Goal: Information Seeking & Learning: Learn about a topic

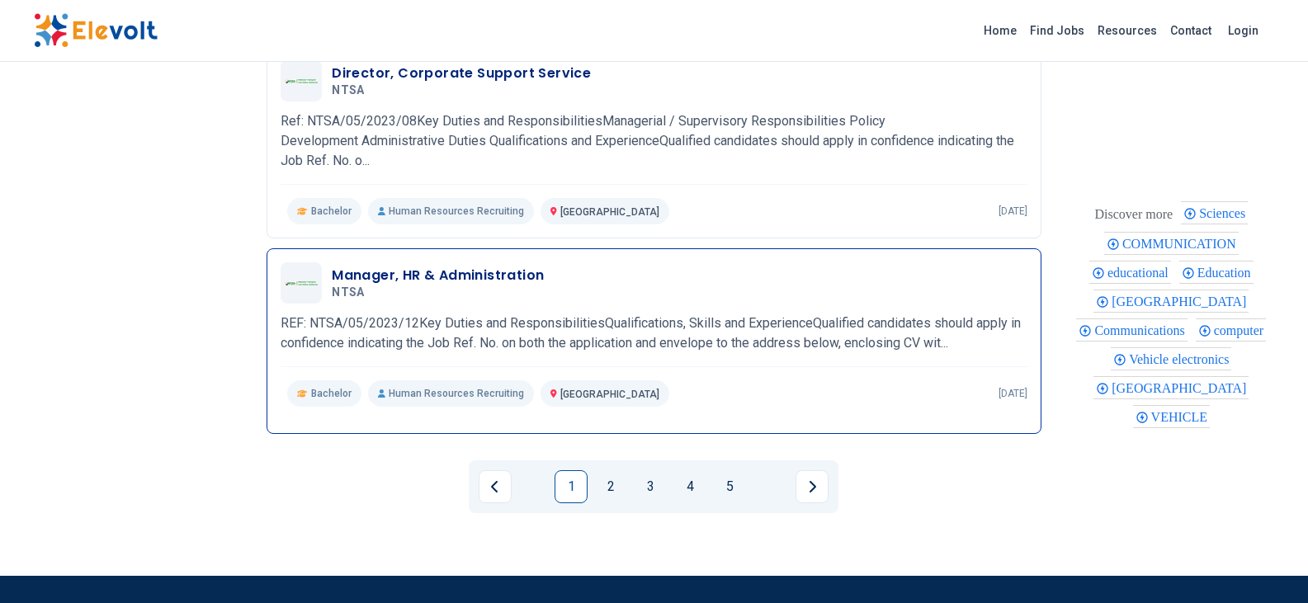
scroll to position [2026, 0]
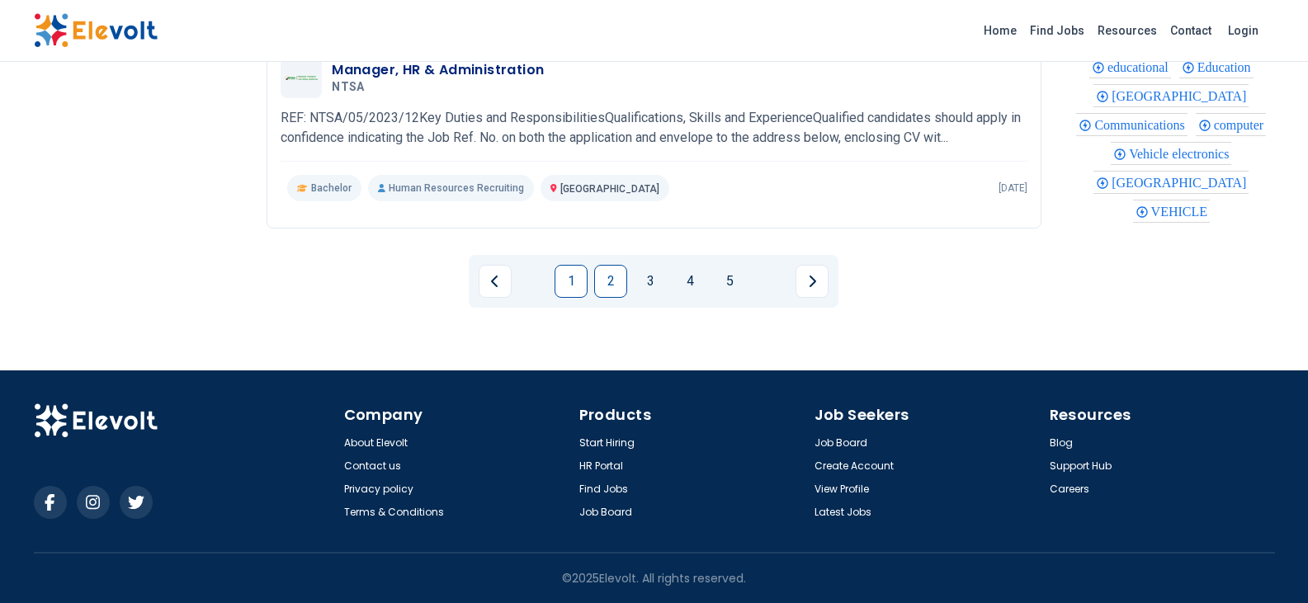
click at [613, 286] on link "2" at bounding box center [610, 281] width 33 height 33
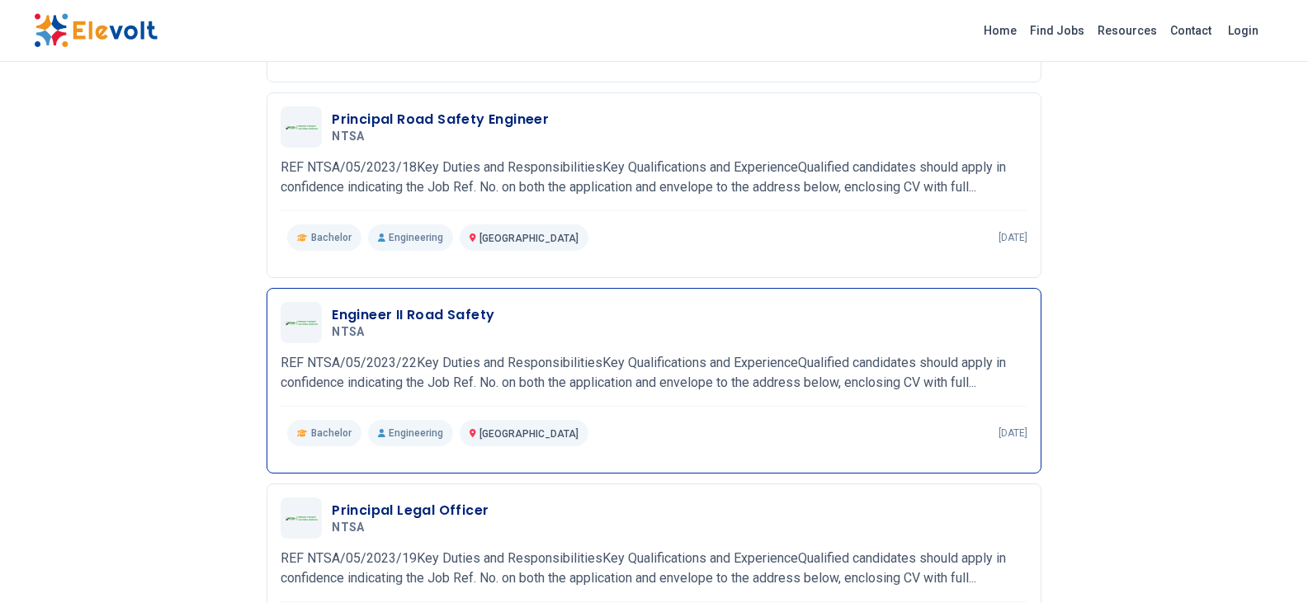
scroll to position [1340, 0]
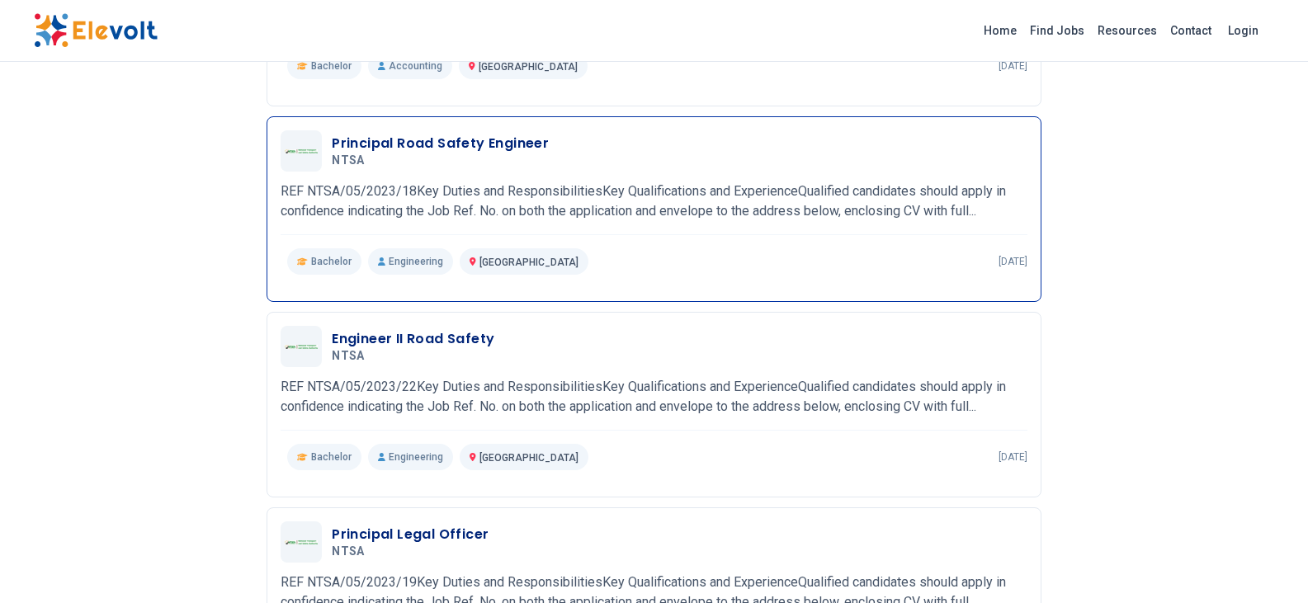
click at [449, 135] on h3 "Principal Road Safety Engineer" at bounding box center [440, 144] width 217 height 20
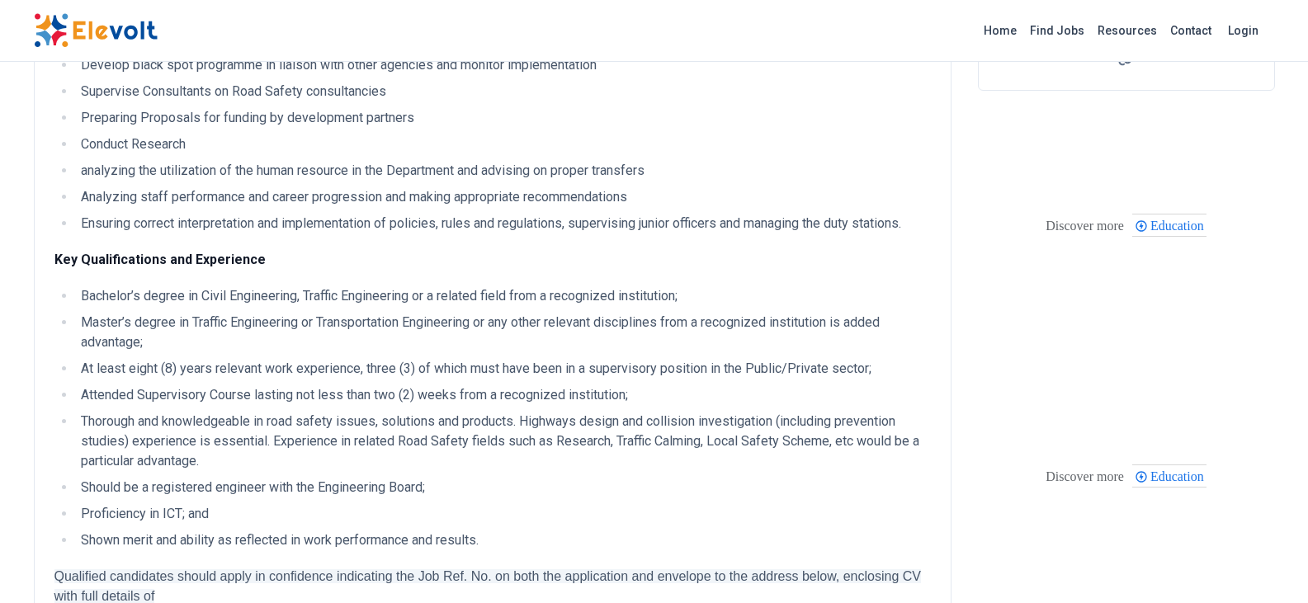
scroll to position [165, 0]
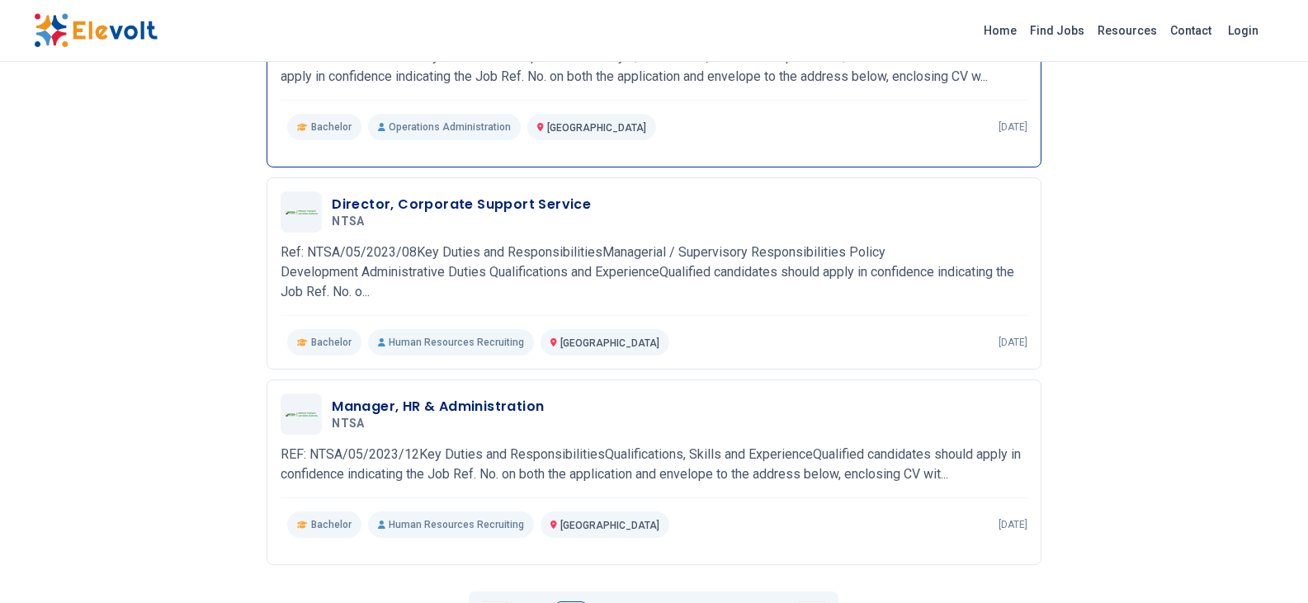
scroll to position [1861, 0]
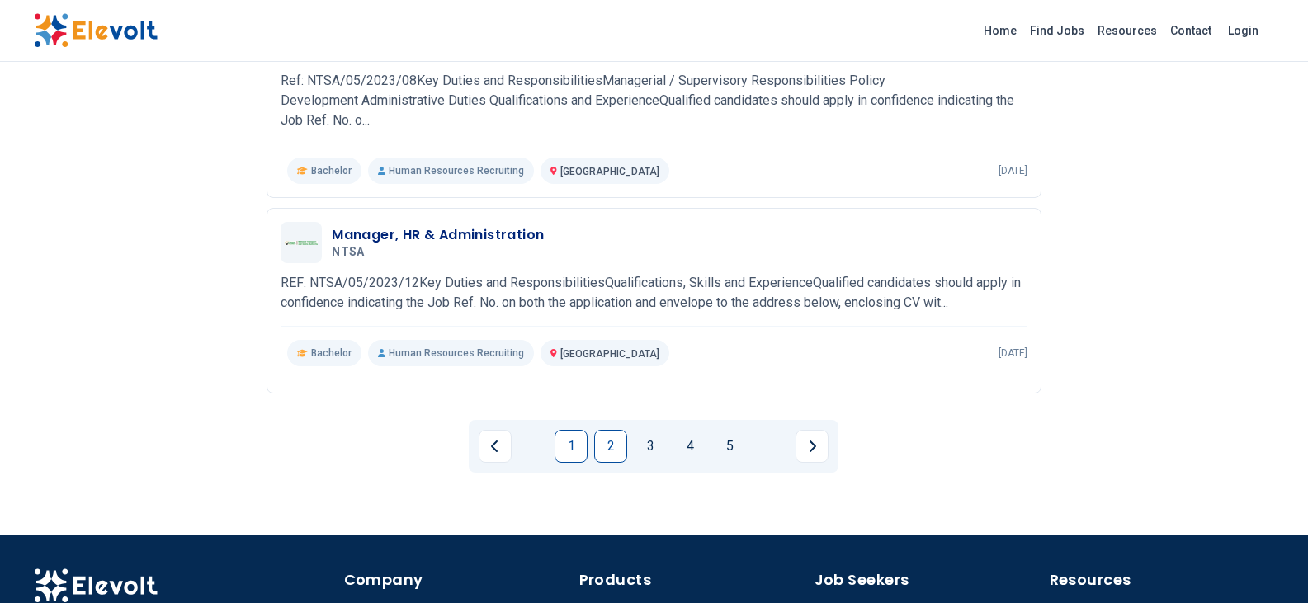
click at [627, 451] on link "2" at bounding box center [610, 446] width 33 height 33
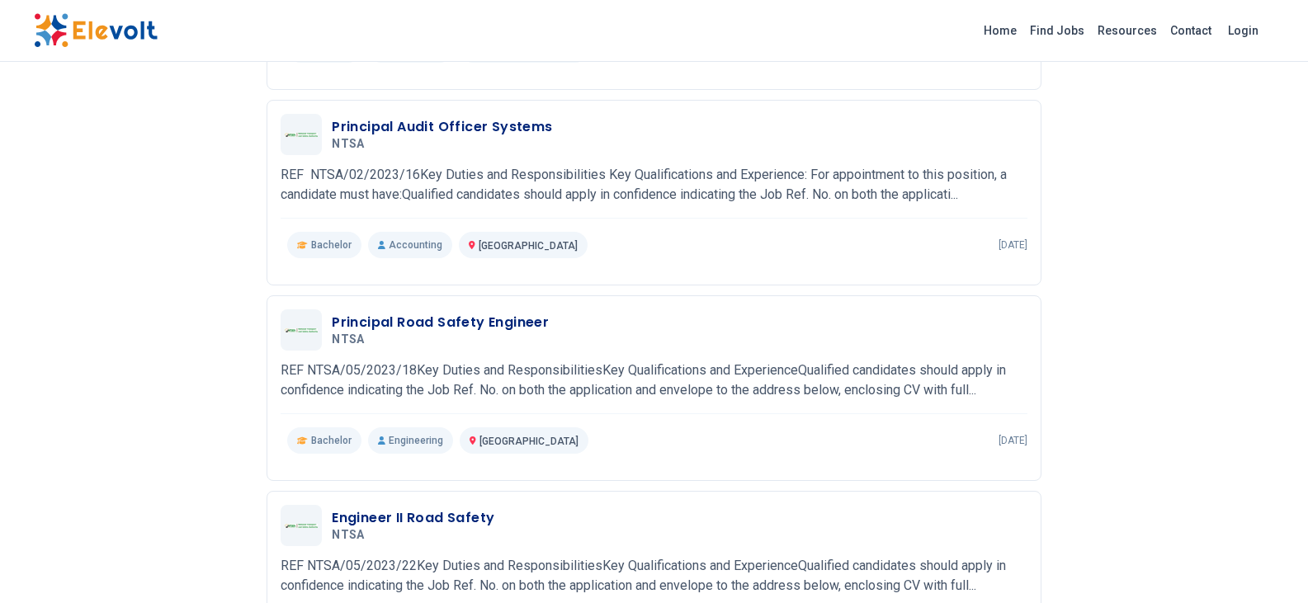
scroll to position [1403, 0]
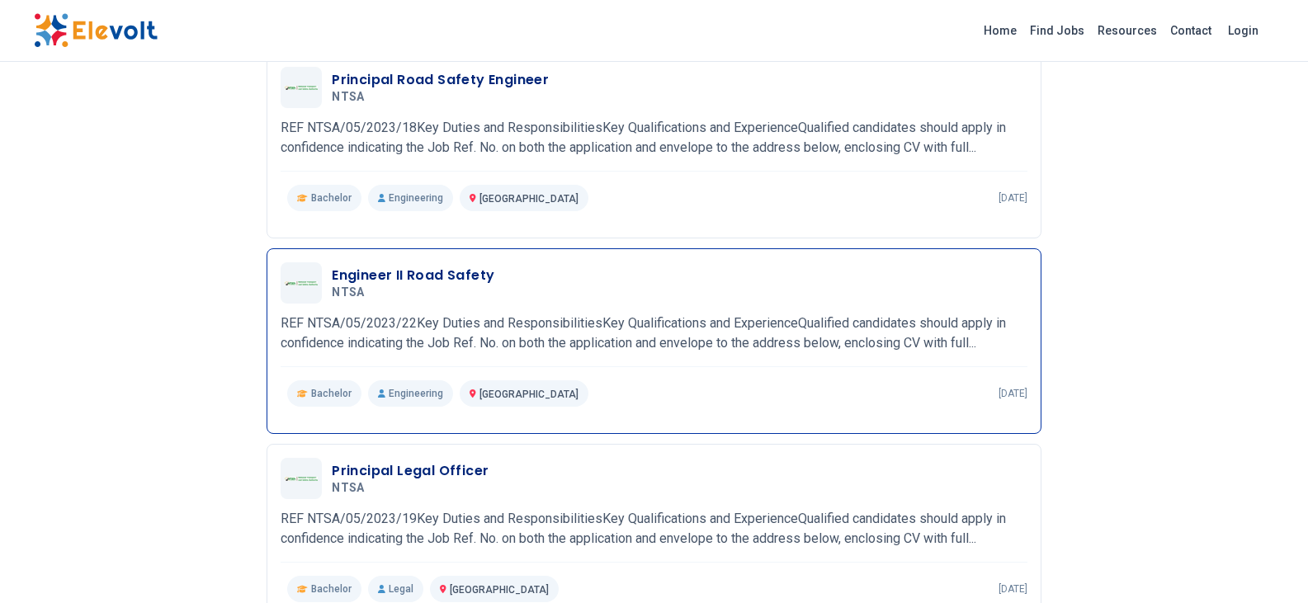
click at [403, 276] on h3 "Engineer II Road Safety" at bounding box center [413, 276] width 163 height 20
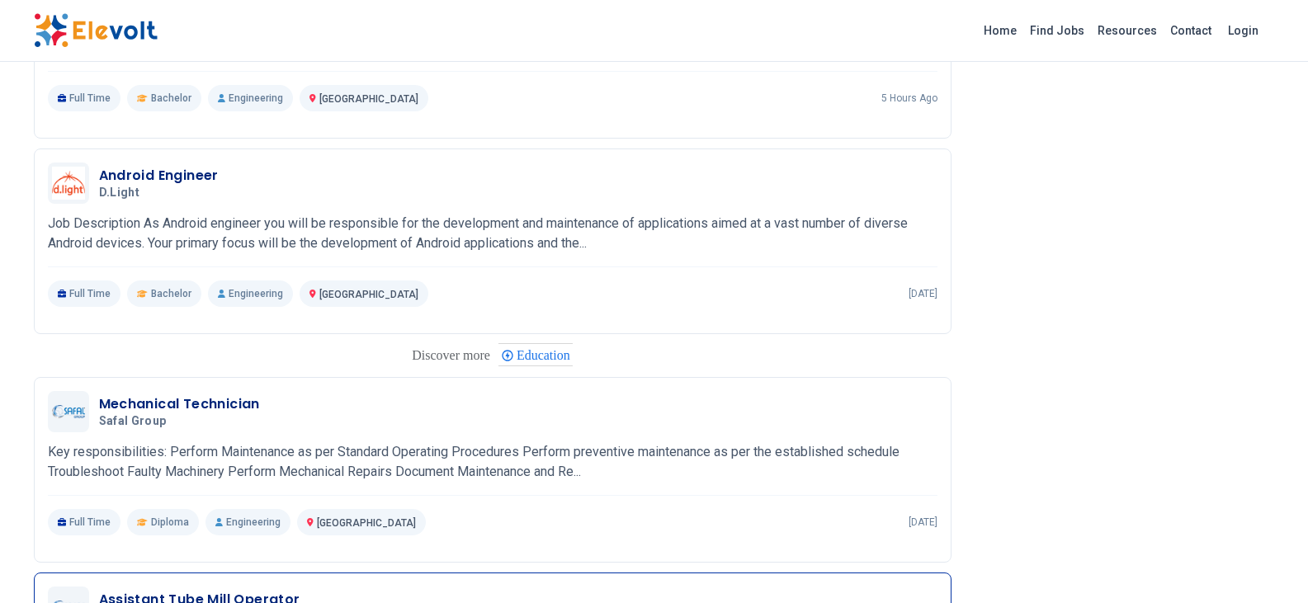
scroll to position [1568, 0]
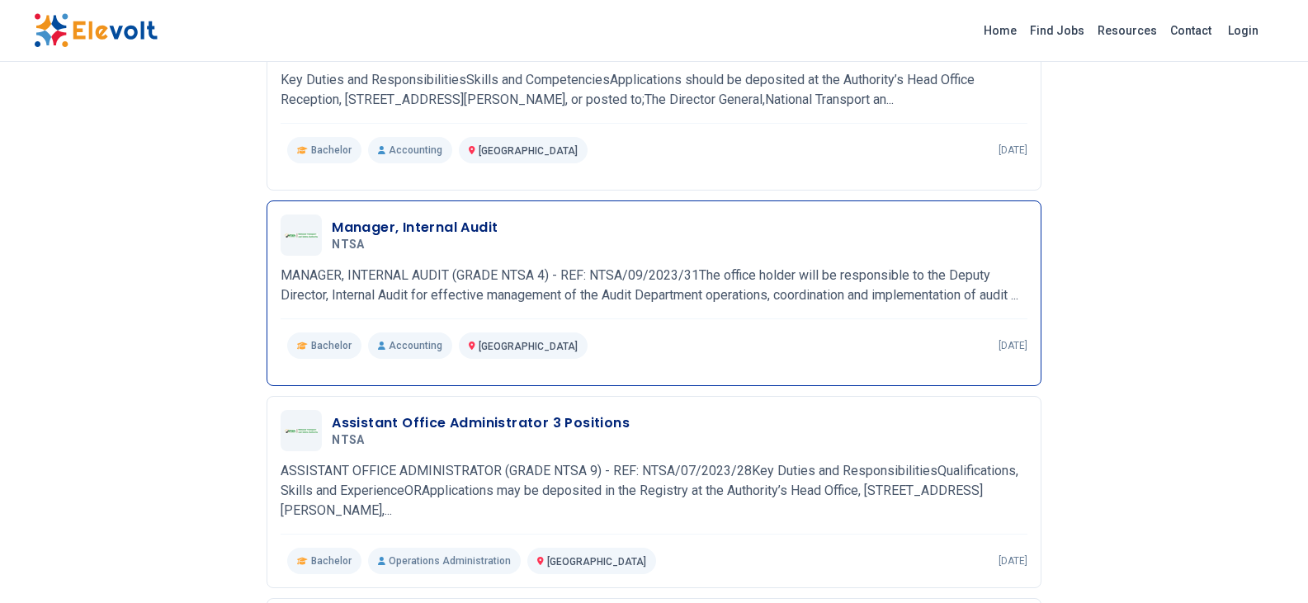
scroll to position [962, 0]
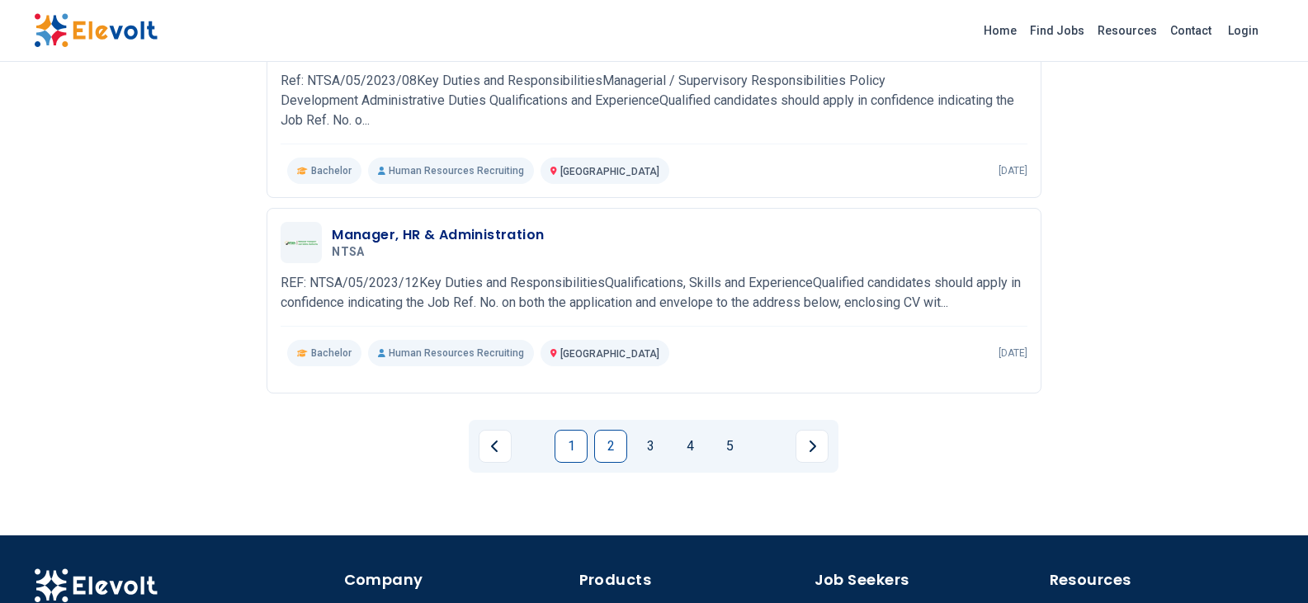
click at [604, 437] on link "2" at bounding box center [610, 446] width 33 height 33
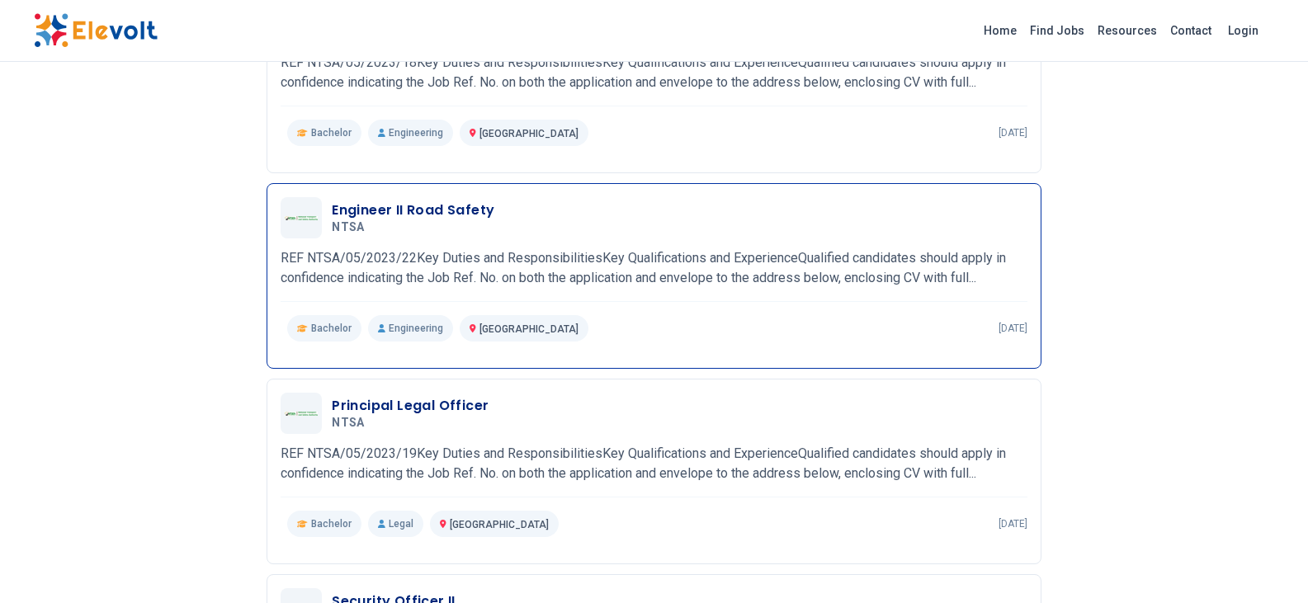
scroll to position [1303, 0]
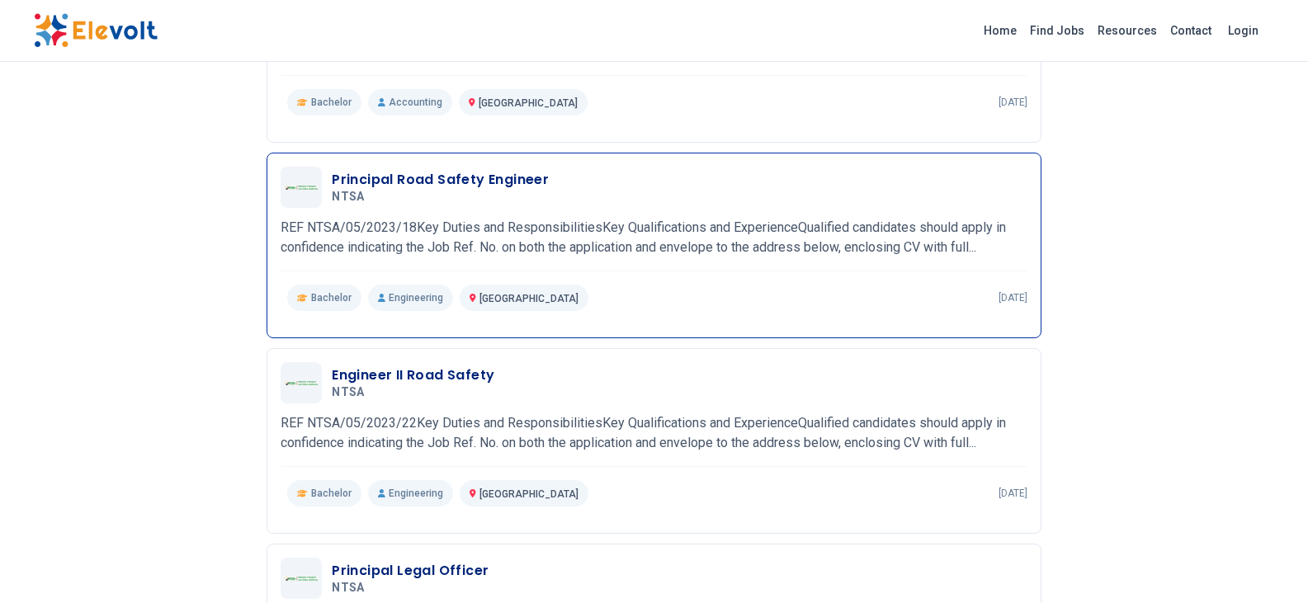
click at [435, 177] on h3 "Principal Road Safety Engineer" at bounding box center [440, 180] width 217 height 20
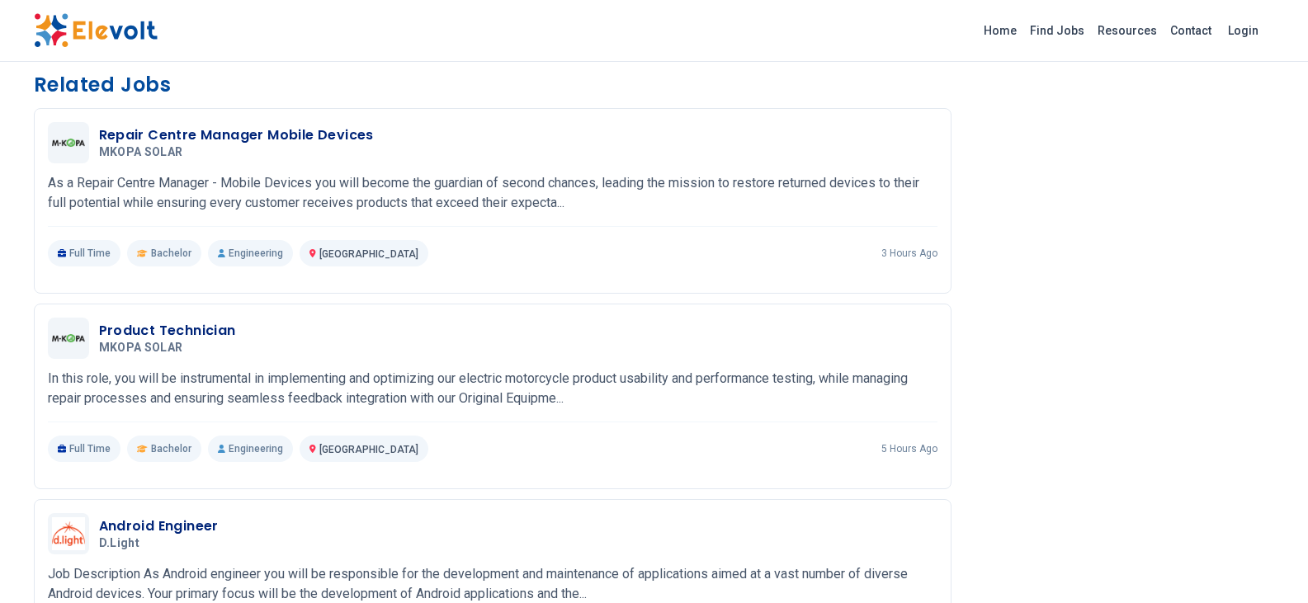
scroll to position [1223, 0]
